Goal: Information Seeking & Learning: Understand process/instructions

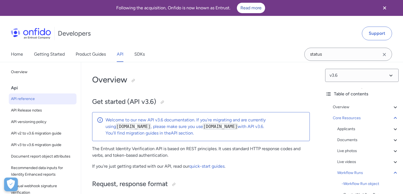
select select "http"
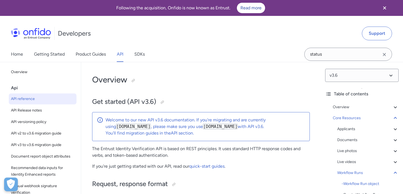
select select "http"
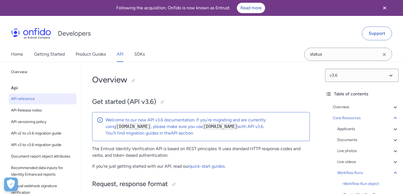
select select "http"
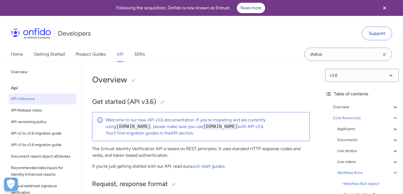
select select "http"
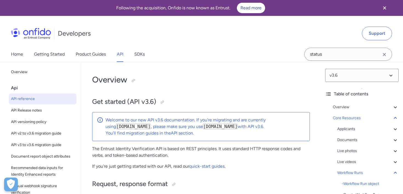
select select "http"
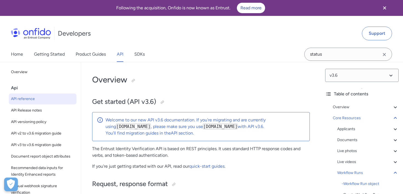
select select "http"
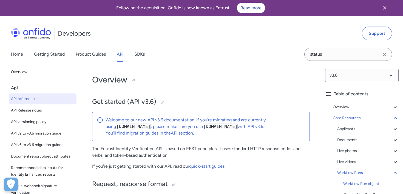
select select "http"
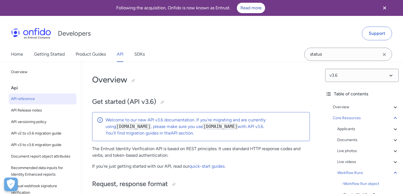
select select "http"
